Goal: Navigation & Orientation: Find specific page/section

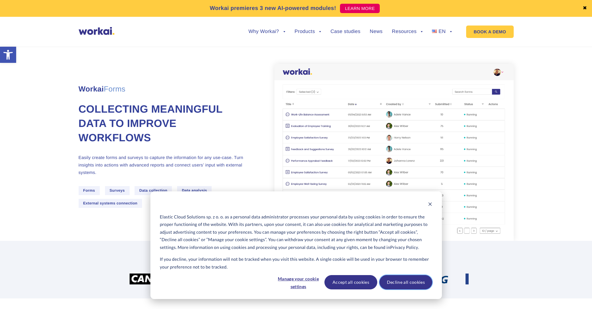
click at [398, 280] on button "Decline all cookies" at bounding box center [406, 282] width 53 height 14
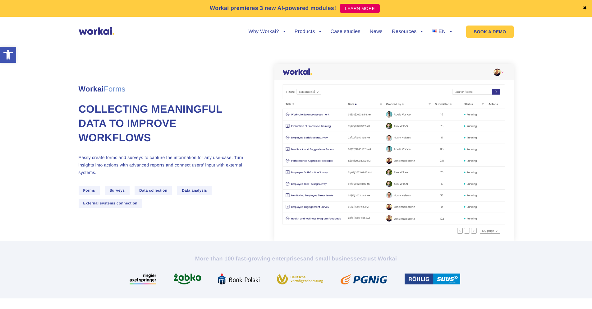
click at [88, 188] on span "Forms" at bounding box center [89, 190] width 21 height 9
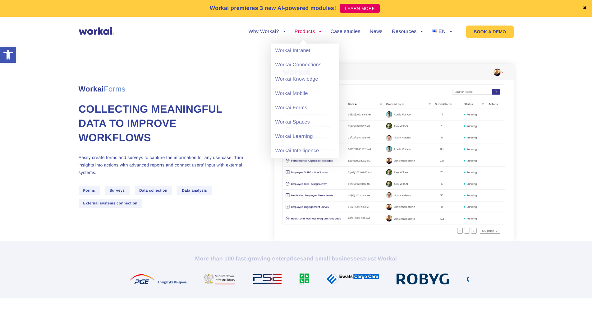
click at [313, 30] on link "Products" at bounding box center [308, 31] width 27 height 5
click at [299, 44] on link "Workai Intranet" at bounding box center [305, 51] width 68 height 14
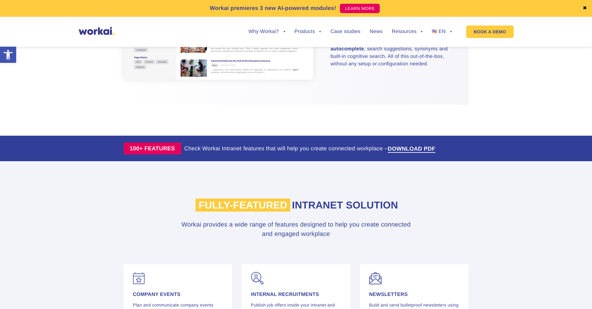
scroll to position [933, 0]
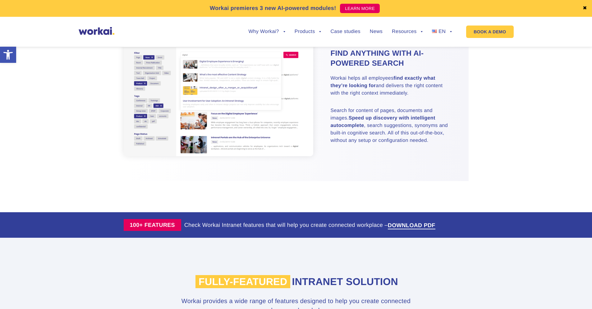
click at [586, 6] on link "✖" at bounding box center [585, 8] width 4 height 5
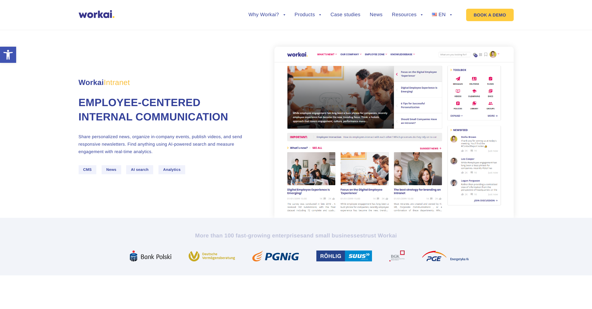
click at [355, 12] on ul "Why Workai? back Why Workai? Intranet ROI calculator Security Products back Wor…" at bounding box center [345, 15] width 213 height 24
click at [355, 12] on link "Case studies" at bounding box center [346, 14] width 30 height 5
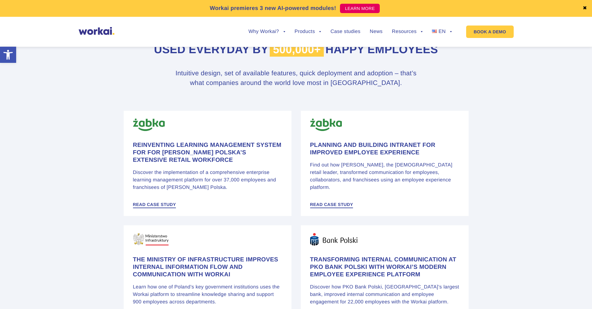
scroll to position [280, 0]
click at [449, 33] on link "EN" at bounding box center [442, 31] width 20 height 5
click at [440, 49] on span "PL" at bounding box center [438, 50] width 6 height 5
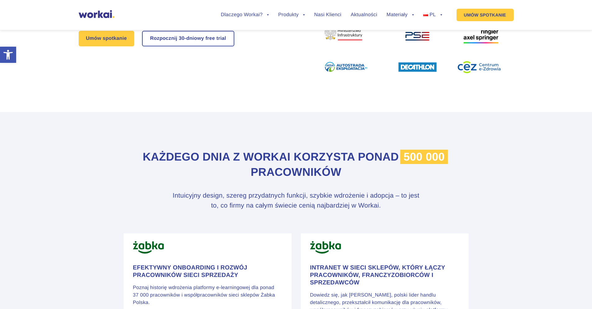
scroll to position [155, 0]
click at [331, 18] on ul "Dlaczego Workai? back Dlaczego Workai? Kalkulator ROI Intranetu Bezpieczeństwo …" at bounding box center [327, 15] width 231 height 24
click at [331, 17] on link "Nasi Klienci" at bounding box center [327, 14] width 27 height 5
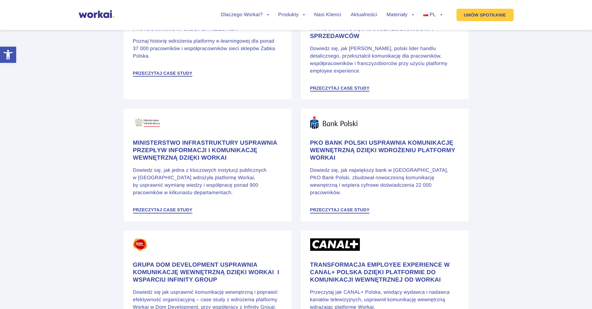
scroll to position [404, 0]
